Goal: Complete application form

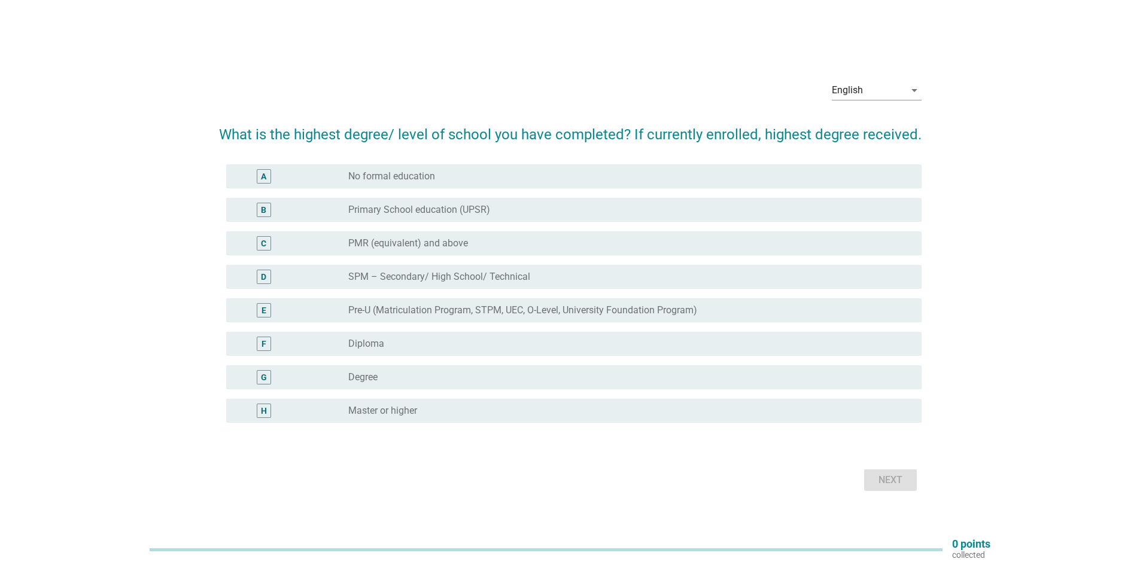
click at [372, 343] on label "Diploma" at bounding box center [366, 344] width 36 height 12
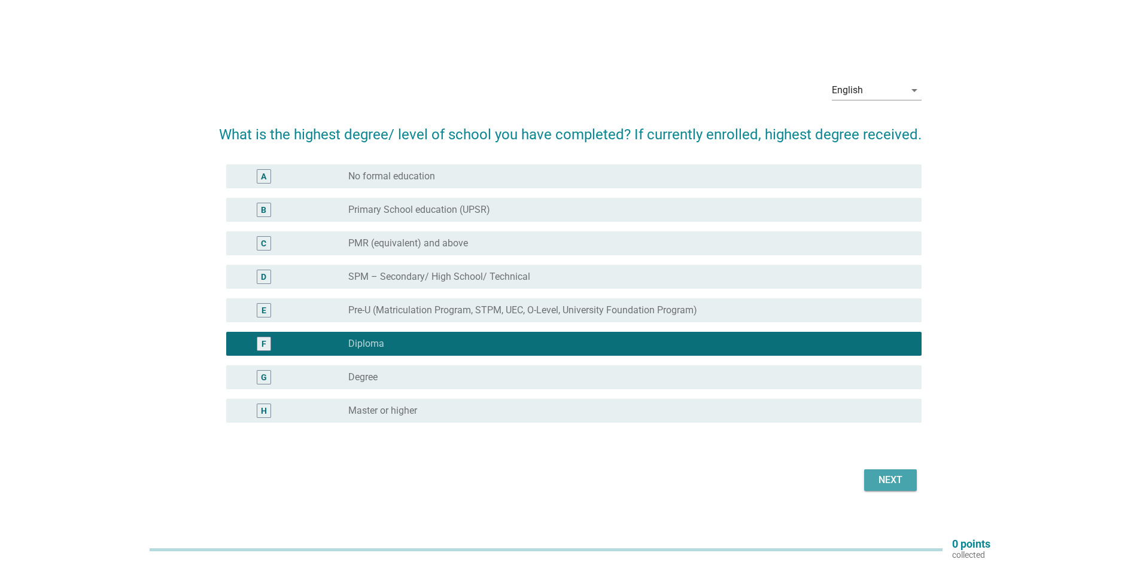
click at [900, 481] on div "Next" at bounding box center [889, 480] width 33 height 14
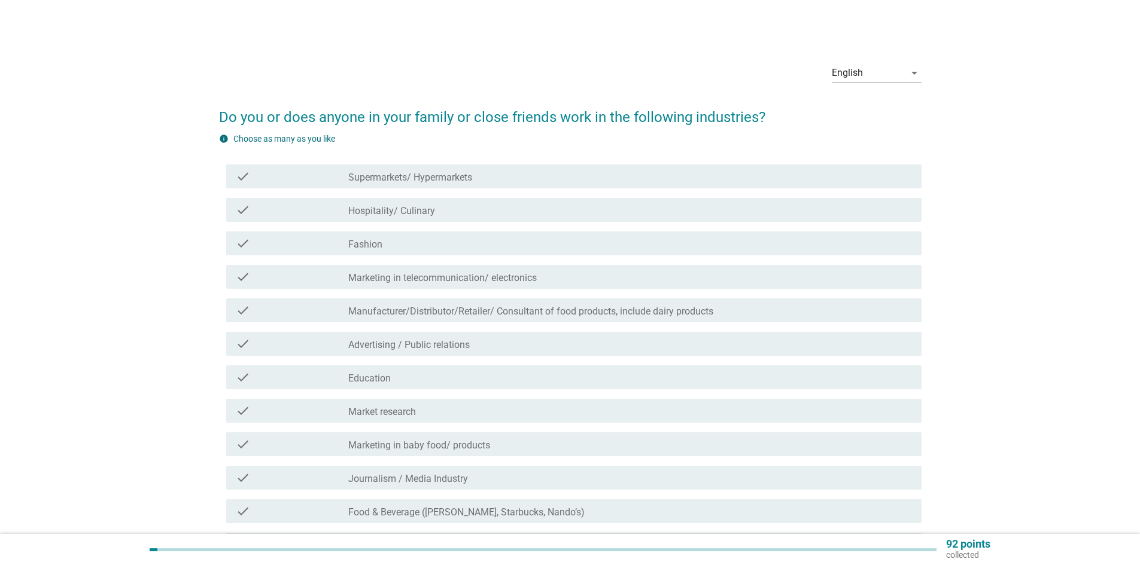
scroll to position [167, 0]
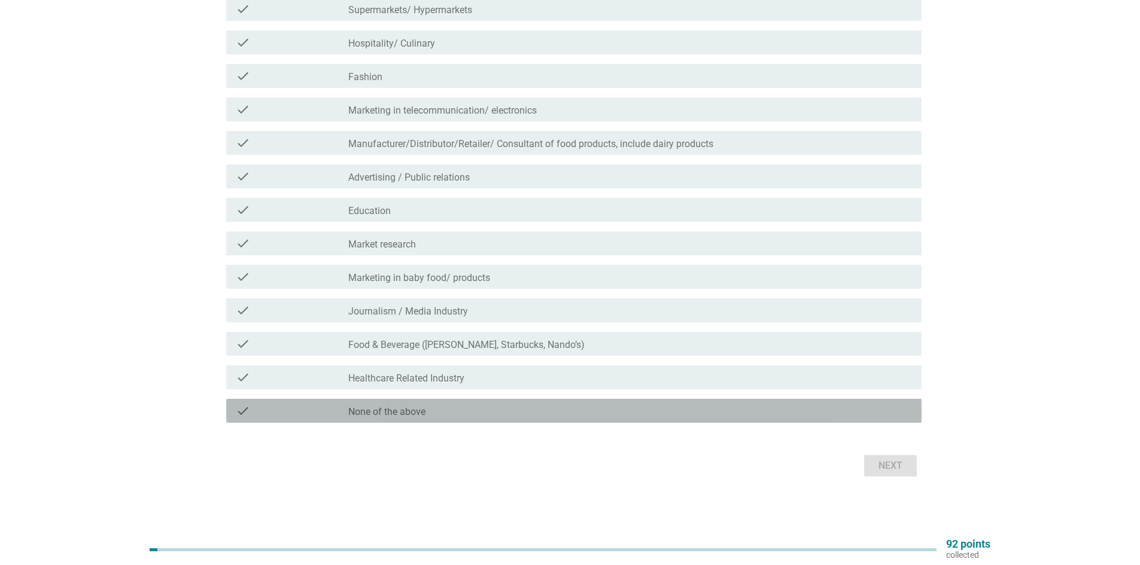
click at [456, 409] on div "check_box_outline_blank None of the above" at bounding box center [629, 411] width 563 height 14
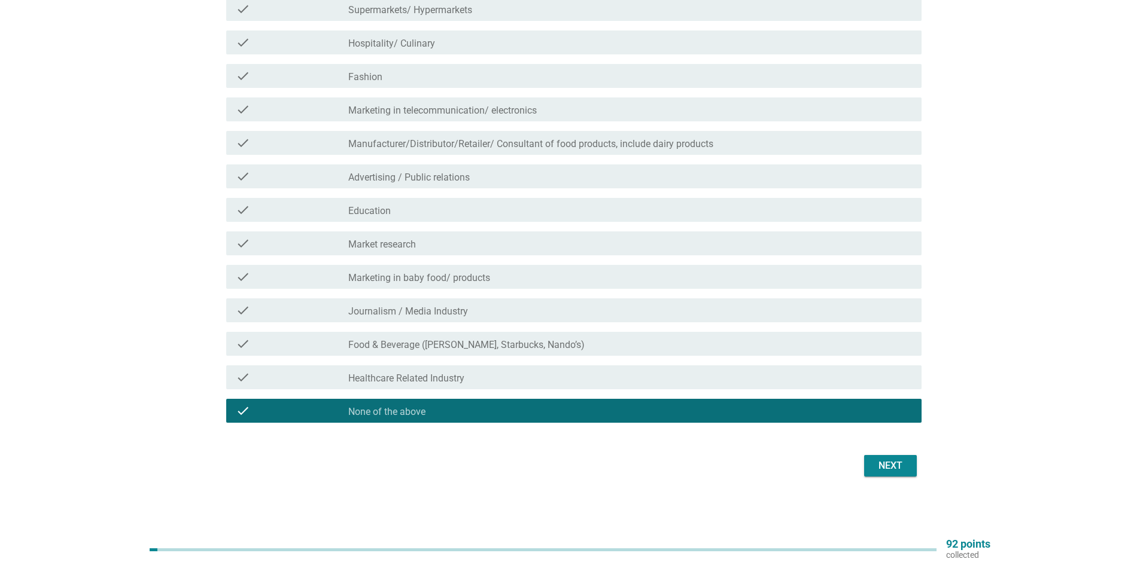
click at [888, 470] on div "Next" at bounding box center [889, 466] width 33 height 14
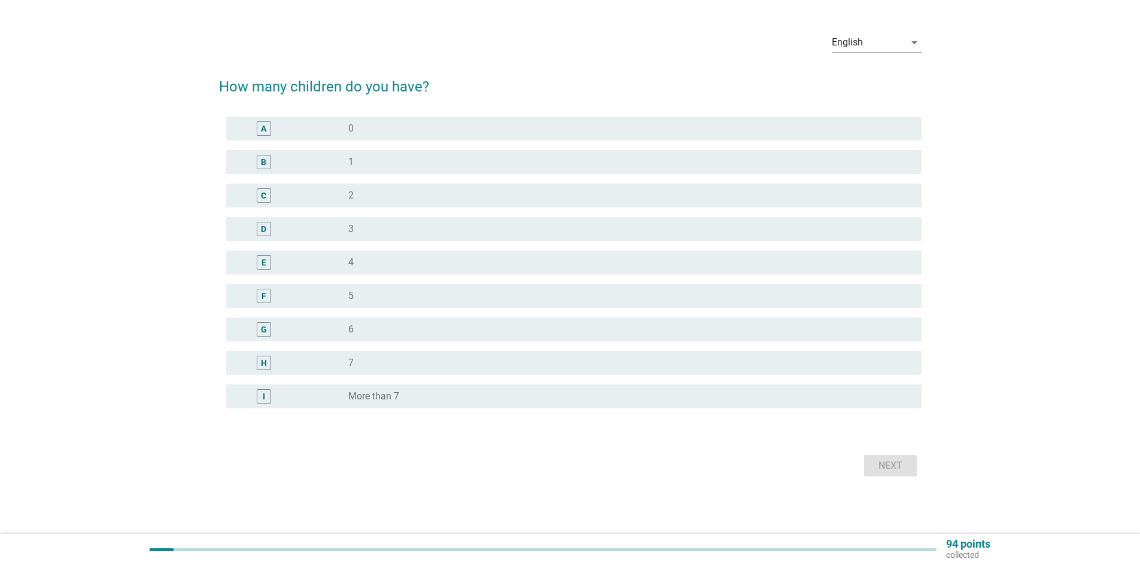
scroll to position [0, 0]
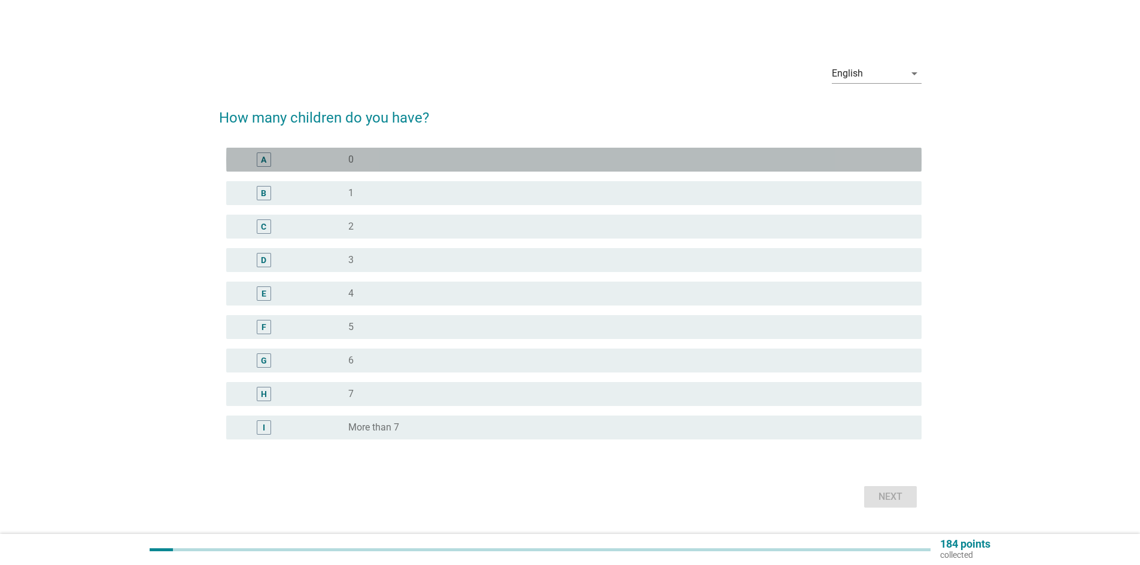
click at [348, 151] on div "A radio_button_unchecked 0" at bounding box center [573, 160] width 695 height 24
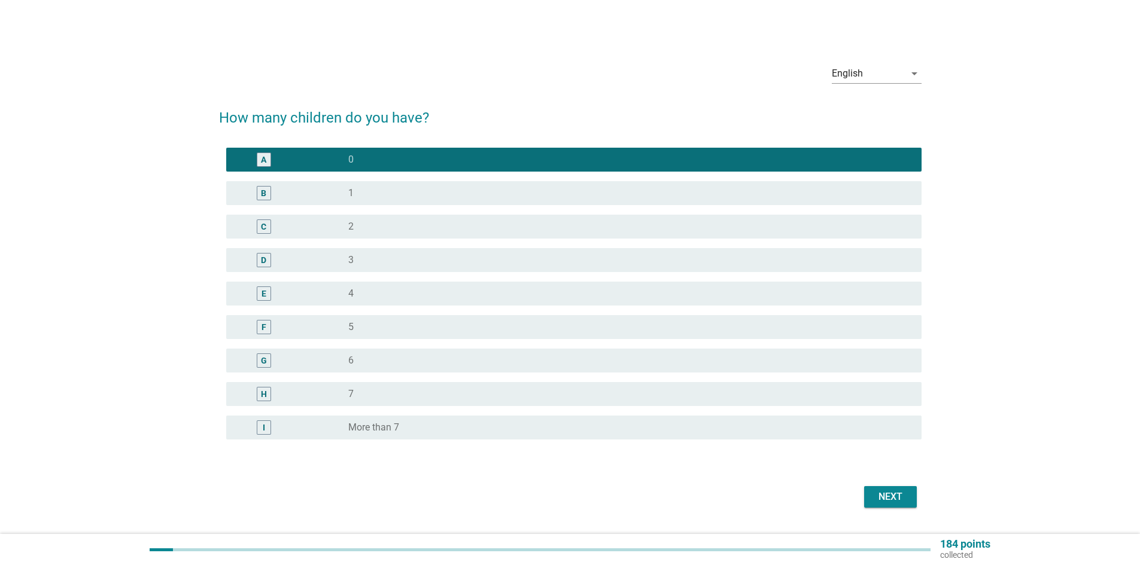
click at [902, 497] on div "Next" at bounding box center [889, 497] width 33 height 14
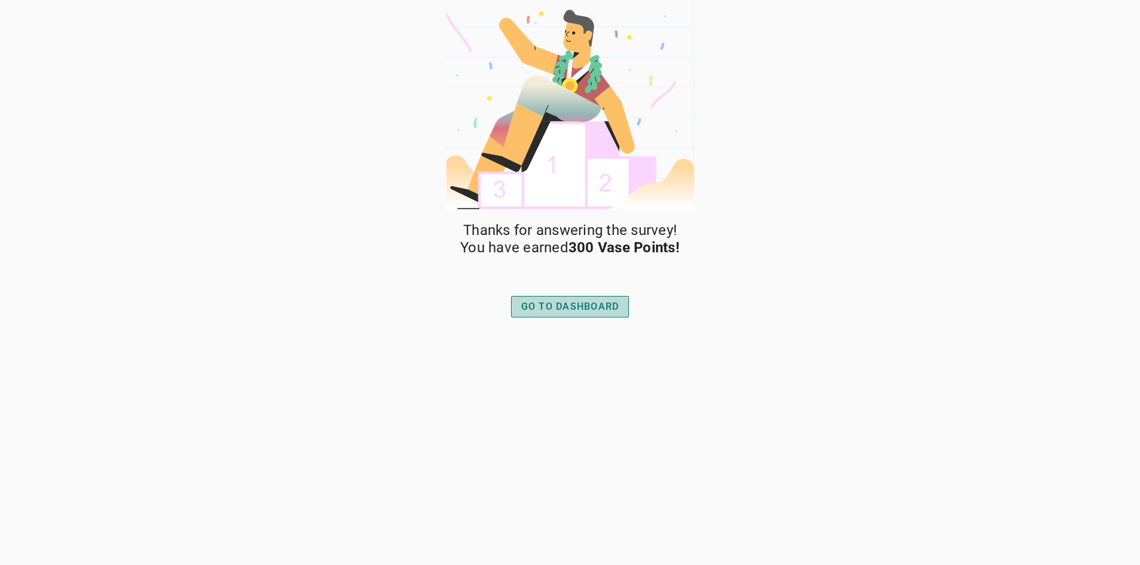
click at [573, 314] on button "GO TO DASHBOARD" at bounding box center [570, 307] width 118 height 22
